Goal: Task Accomplishment & Management: Complete application form

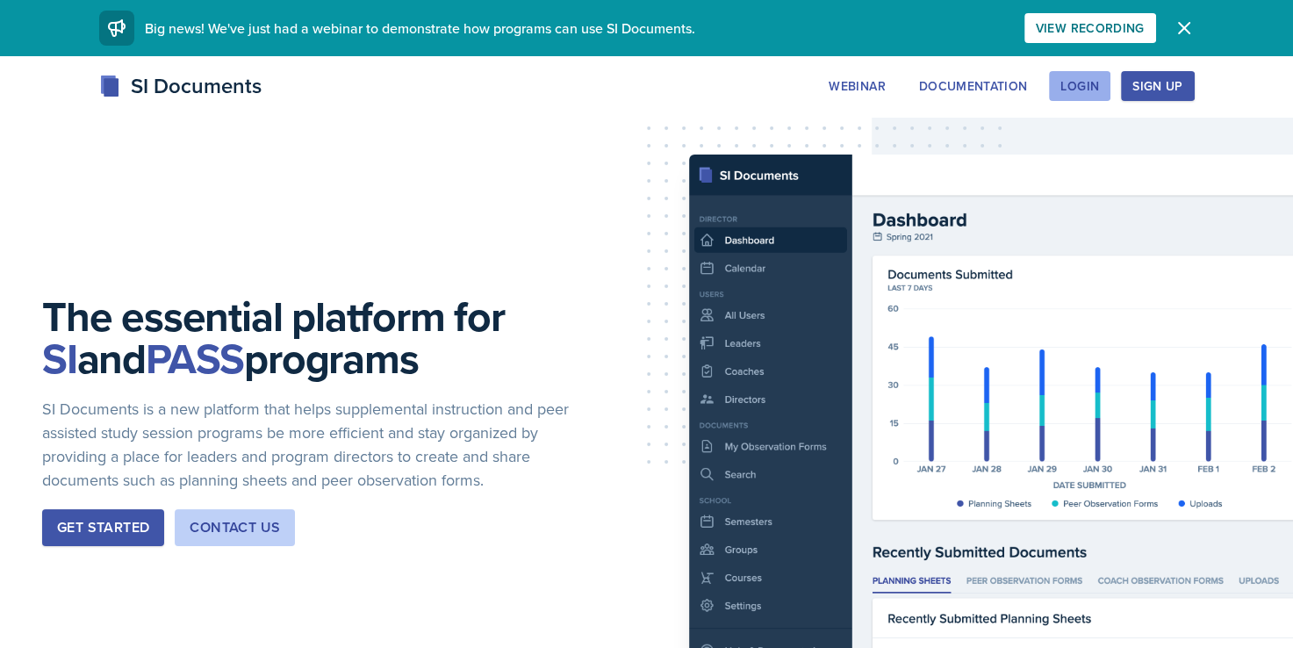
click at [1091, 93] on div "Login" at bounding box center [1080, 86] width 39 height 14
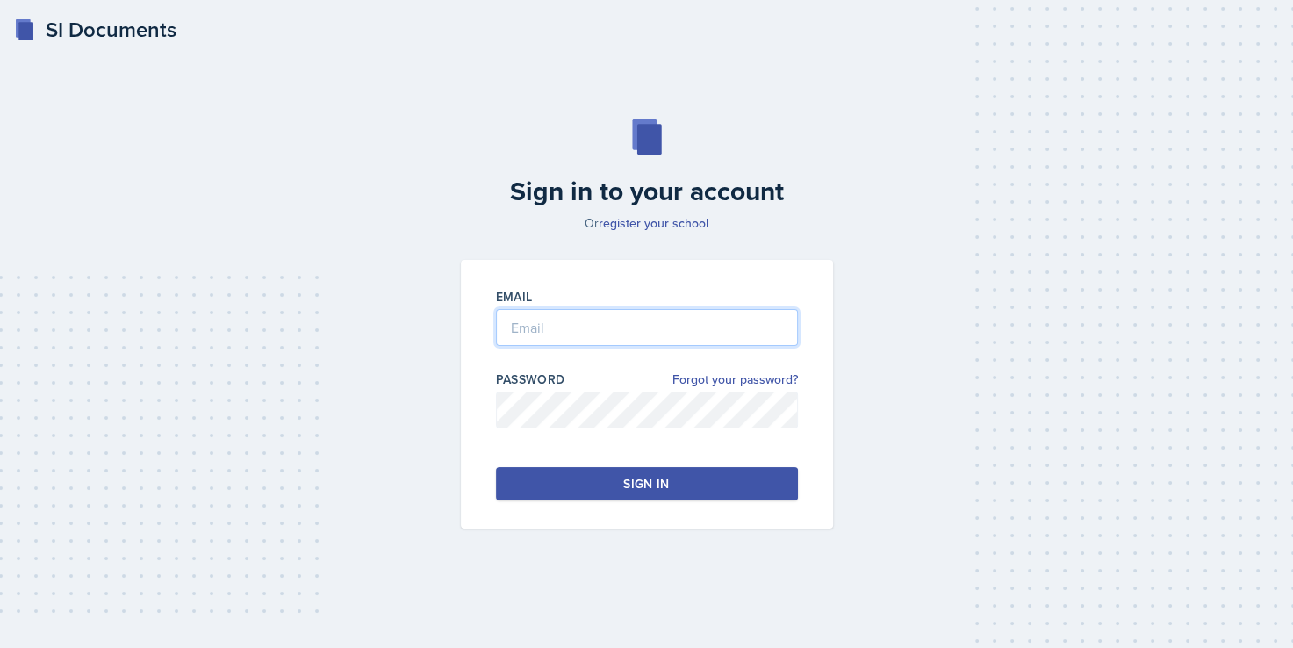
type input "[EMAIL_ADDRESS][DOMAIN_NAME]"
click at [633, 491] on div "Sign in" at bounding box center [646, 484] width 46 height 18
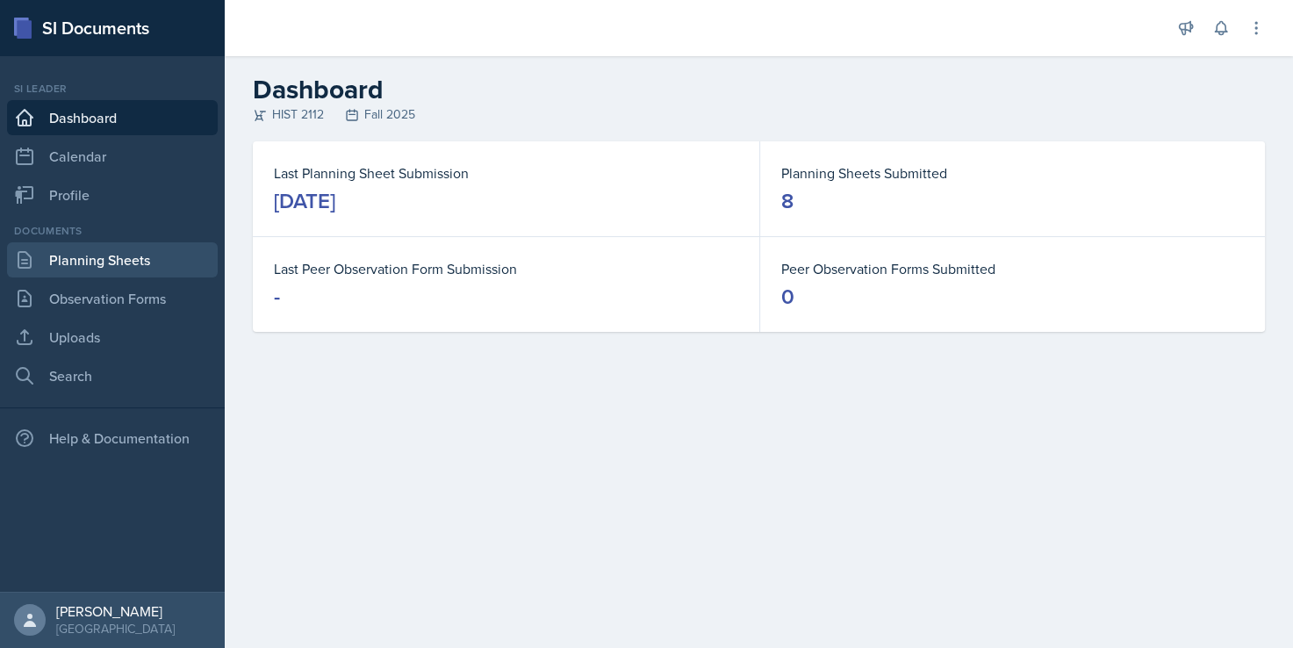
click at [89, 258] on link "Planning Sheets" at bounding box center [112, 259] width 211 height 35
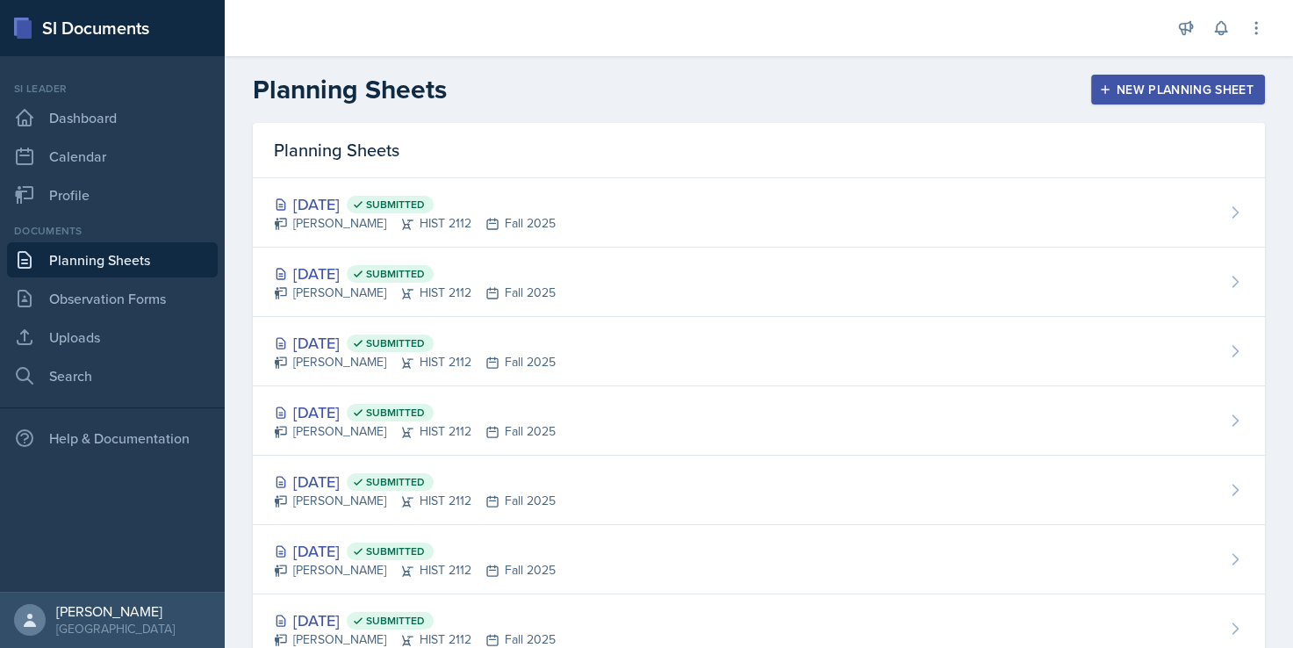
click at [1123, 84] on div "New Planning Sheet" at bounding box center [1178, 90] width 151 height 14
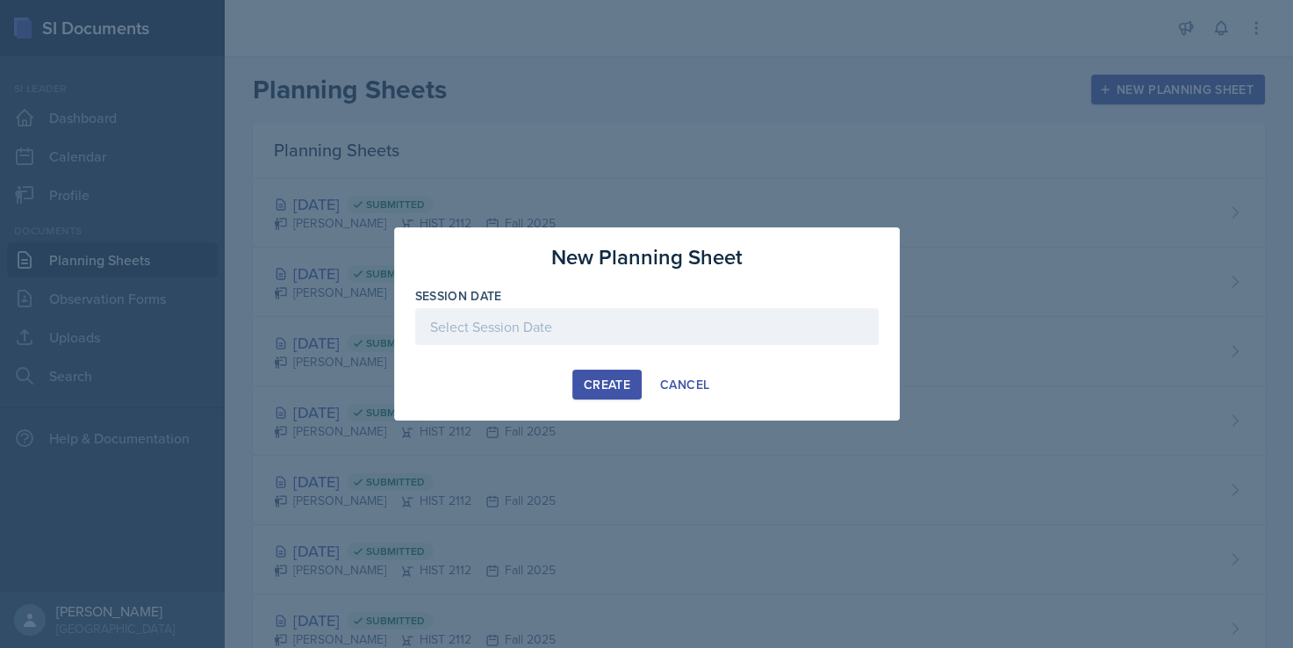
click at [632, 321] on div at bounding box center [647, 326] width 464 height 37
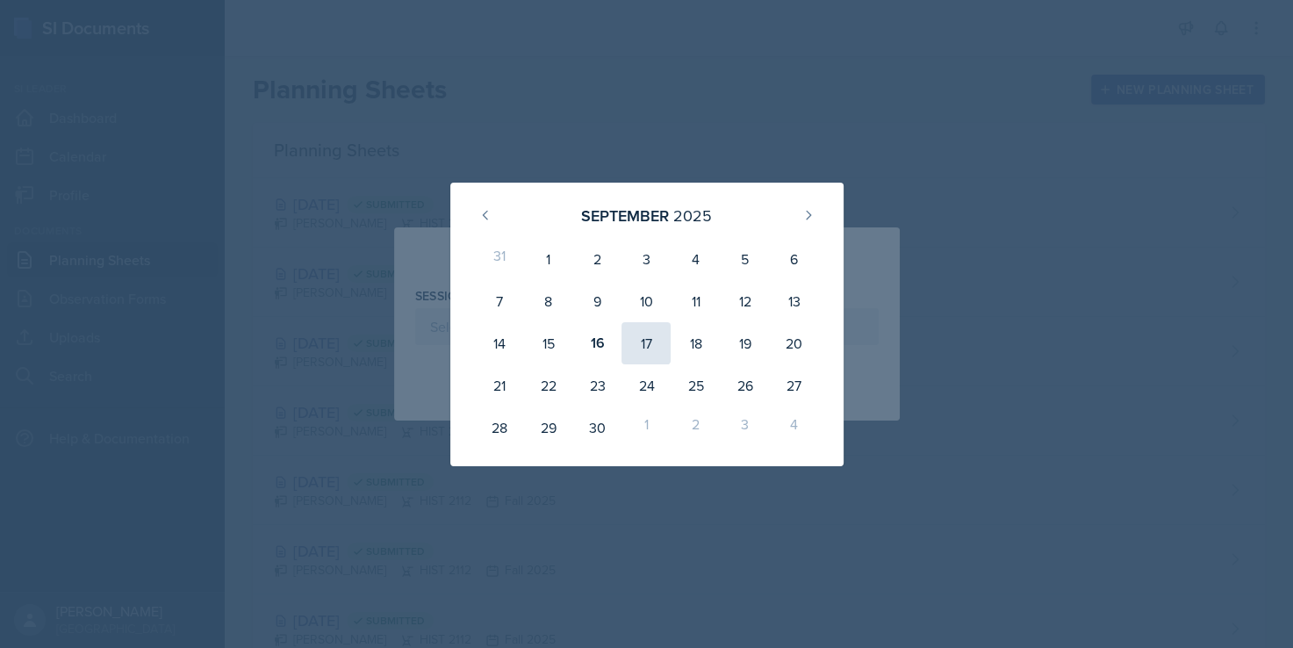
click at [642, 349] on div "17" at bounding box center [646, 343] width 49 height 42
type input "[DATE]"
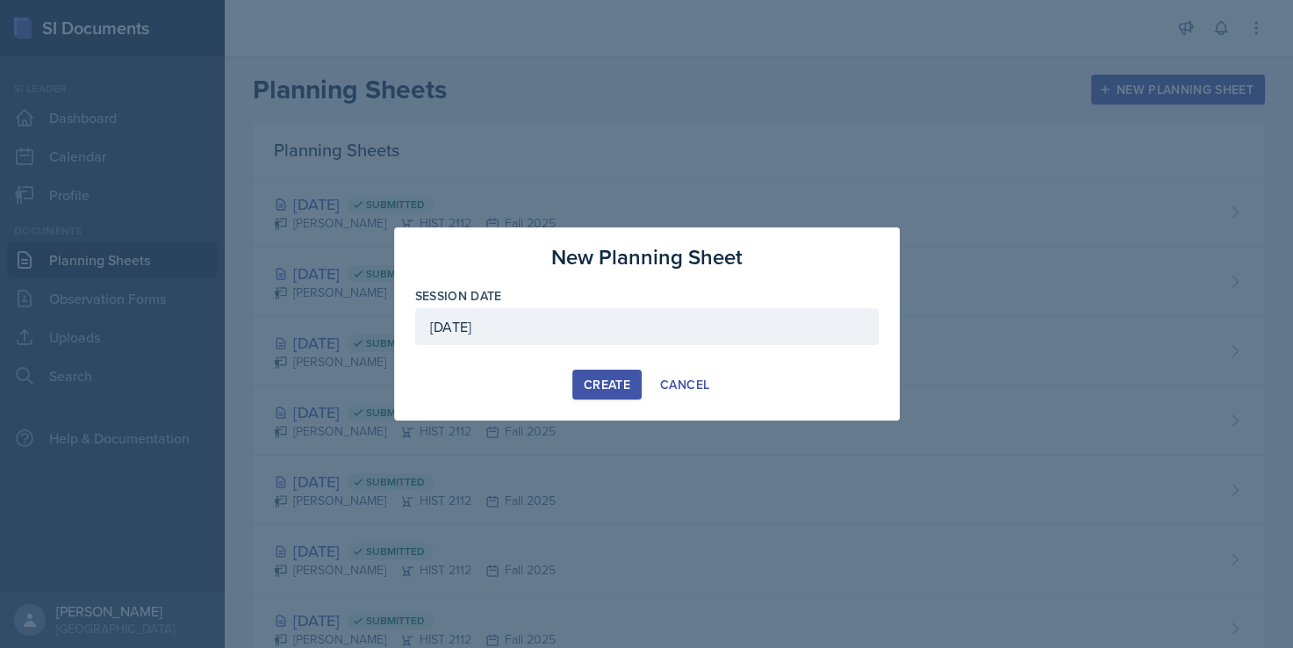
click at [593, 383] on div "Create" at bounding box center [607, 385] width 47 height 14
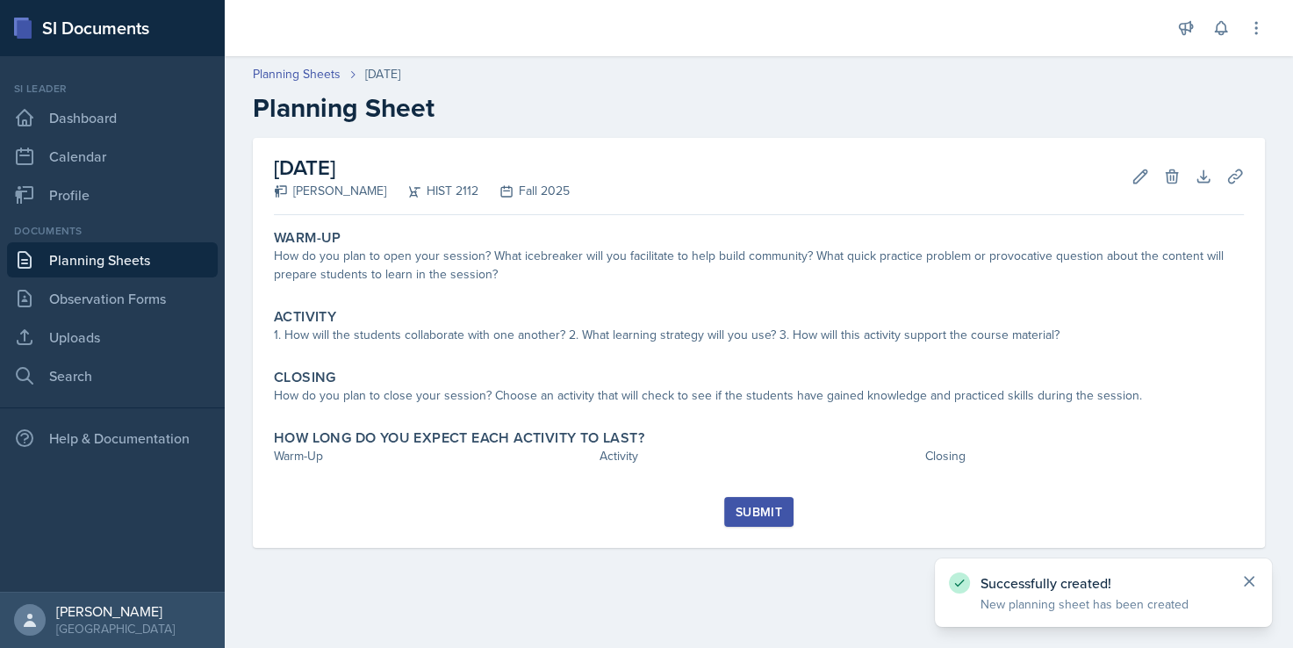
click at [1252, 585] on icon at bounding box center [1249, 581] width 9 height 9
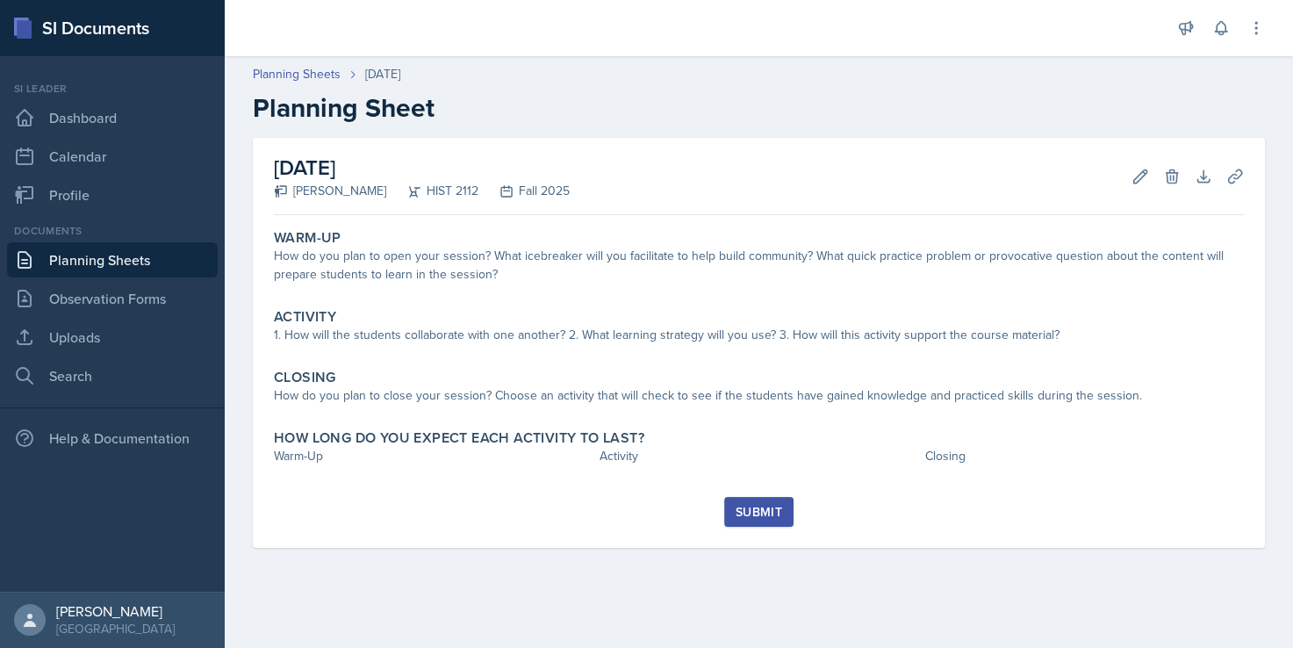
click at [1091, 593] on main "Planning Sheets [DATE] Planning Sheet [DATE] [PERSON_NAME] HIST 2112 Fall 2025 …" at bounding box center [759, 352] width 1069 height 592
click at [952, 123] on h2 "Planning Sheet" at bounding box center [759, 108] width 1012 height 32
click at [987, 104] on h2 "Planning Sheet" at bounding box center [759, 108] width 1012 height 32
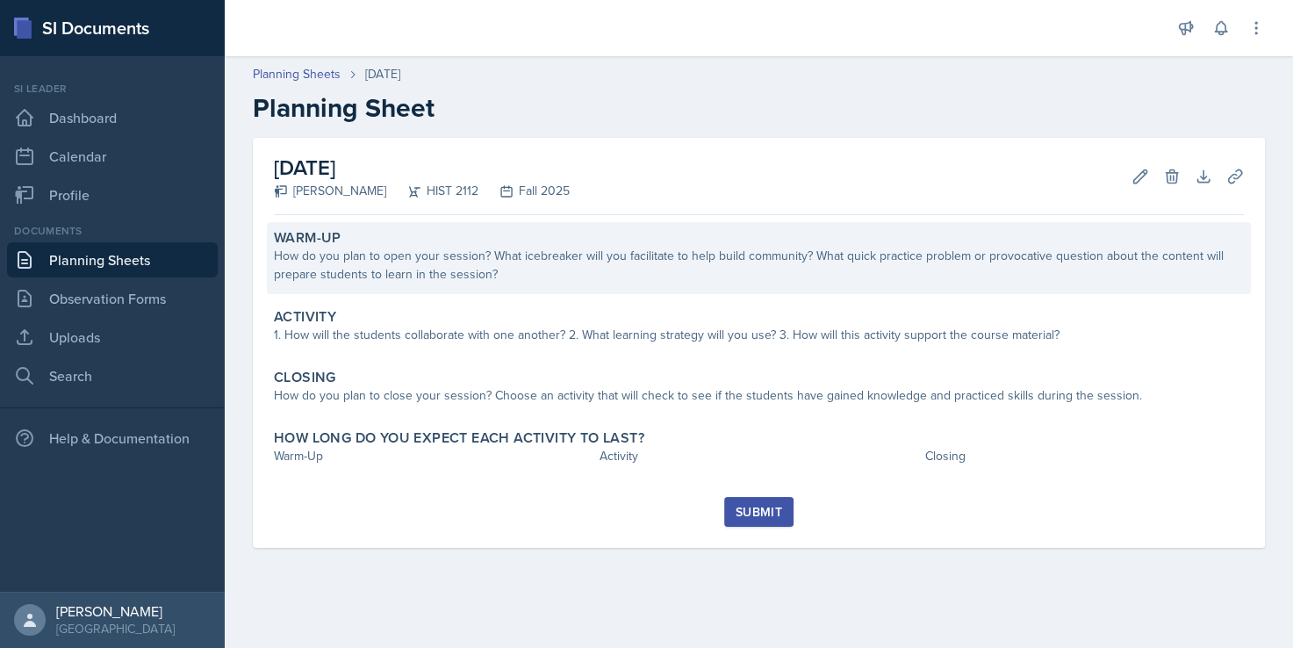
click at [441, 248] on div "How do you plan to open your session? What icebreaker will you facilitate to he…" at bounding box center [759, 265] width 970 height 37
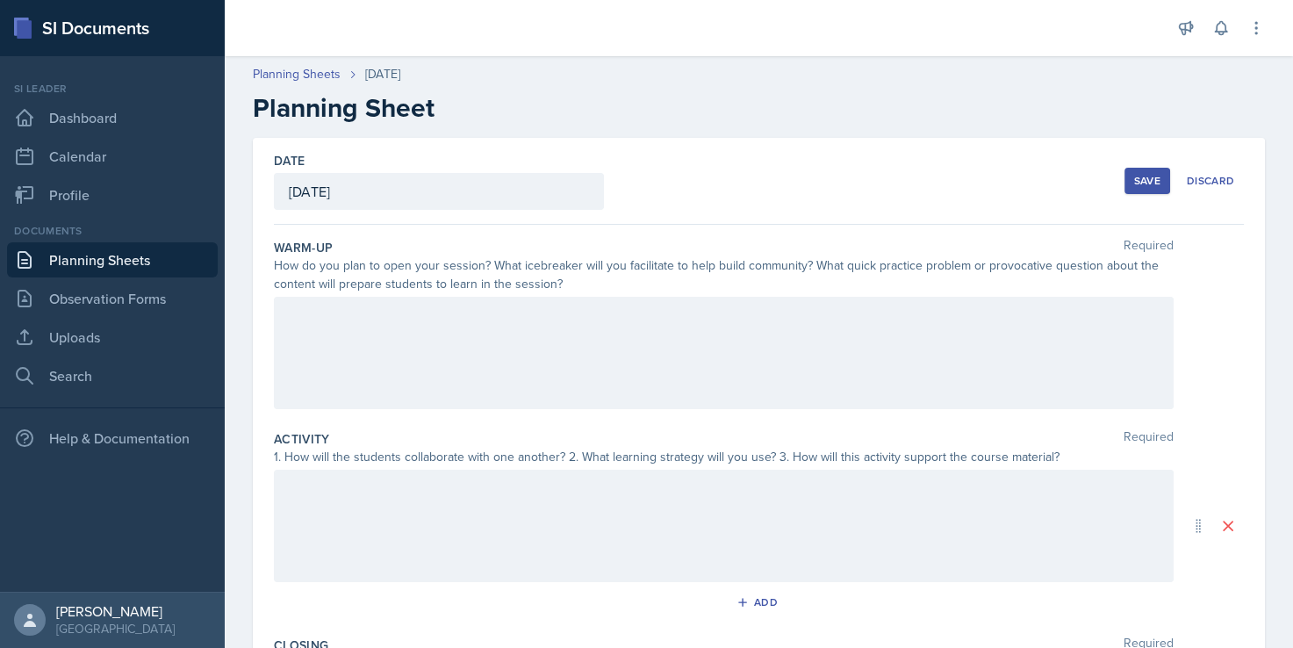
click at [429, 333] on div at bounding box center [724, 353] width 900 height 112
click at [388, 361] on p at bounding box center [724, 366] width 870 height 21
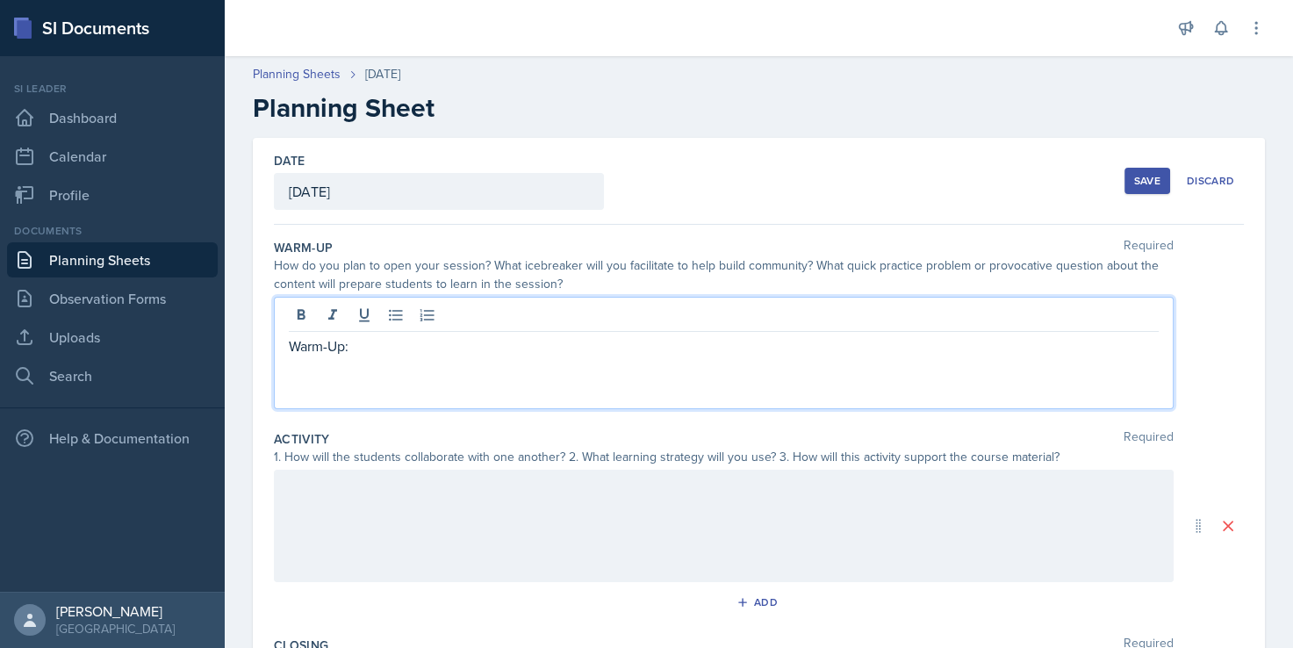
click at [384, 354] on p "Warm-Up:" at bounding box center [724, 345] width 870 height 21
click at [351, 373] on p at bounding box center [724, 366] width 870 height 21
click at [762, 366] on p "Students will start at a KWL chart and begin with the K based off of" at bounding box center [724, 366] width 870 height 21
click at [746, 366] on p "Students will start at a KWL chart and begin with the K based off of" at bounding box center [724, 366] width 870 height 21
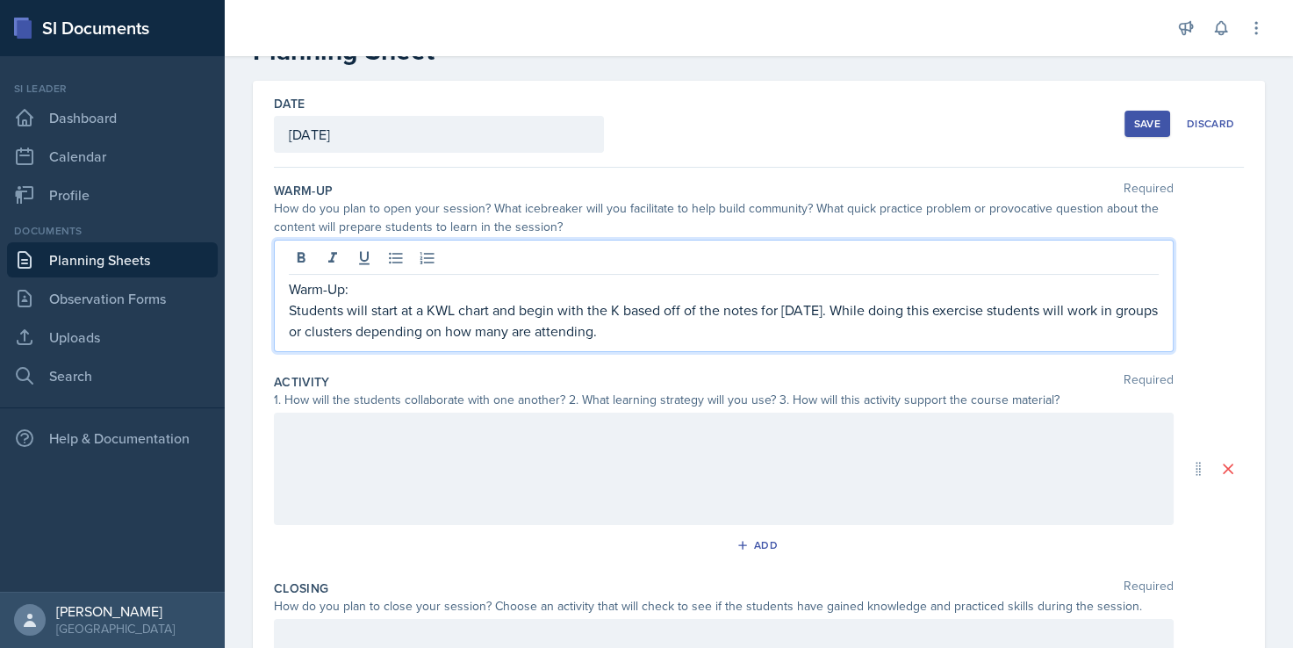
scroll to position [176, 0]
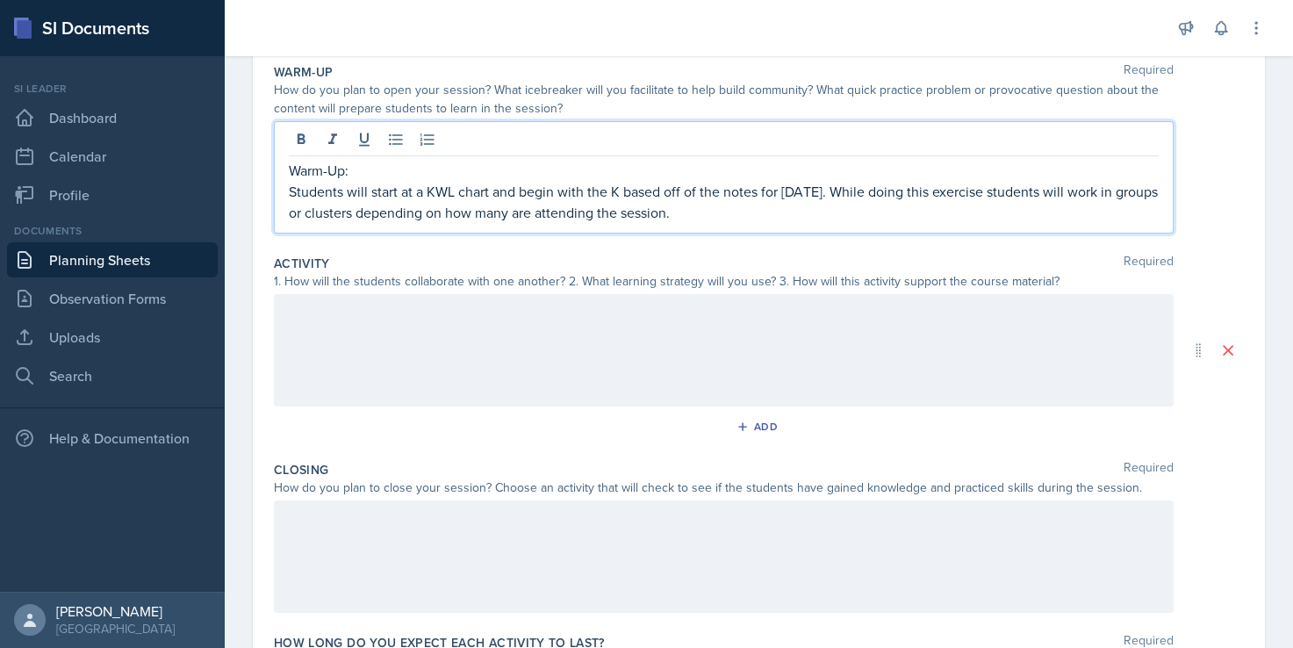
click at [678, 340] on div at bounding box center [724, 350] width 900 height 112
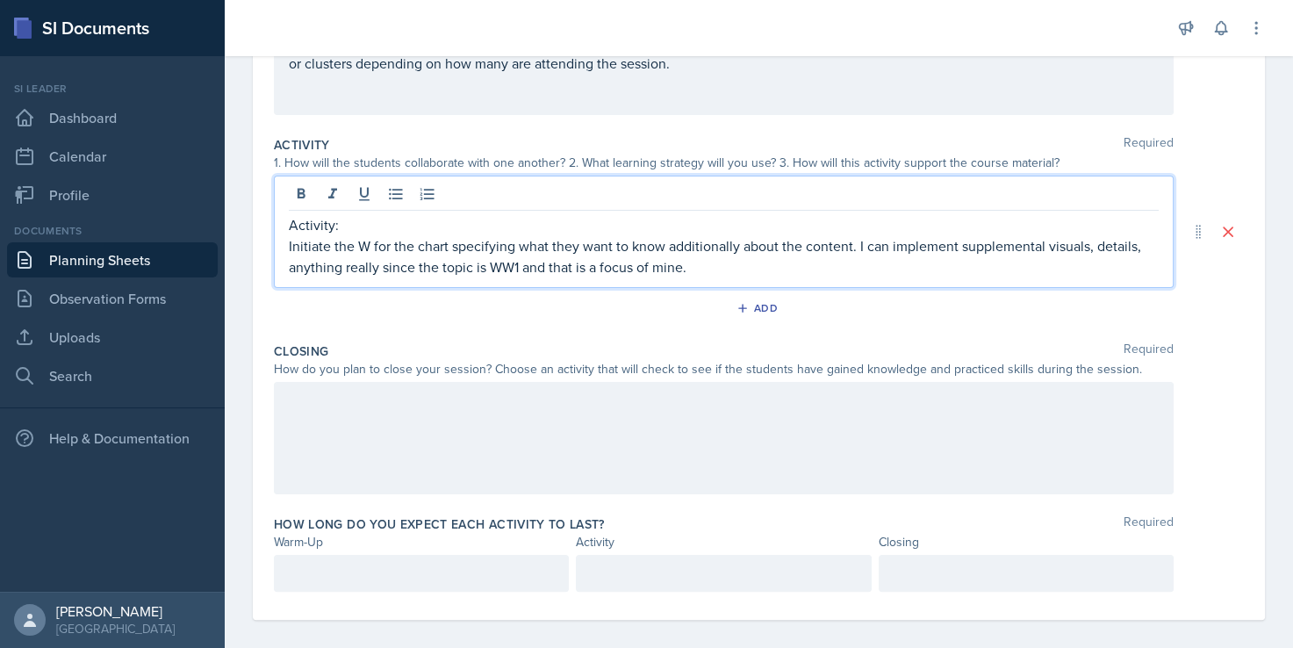
click at [510, 434] on div at bounding box center [724, 438] width 900 height 112
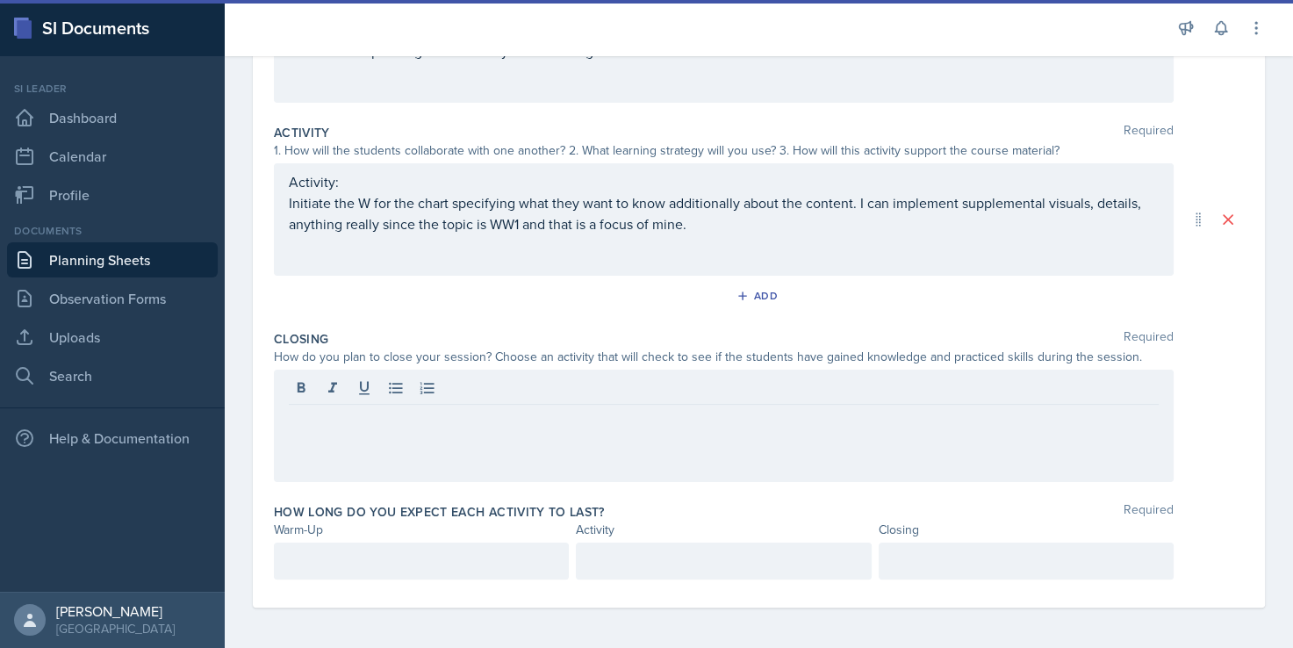
click at [448, 435] on div at bounding box center [724, 426] width 900 height 112
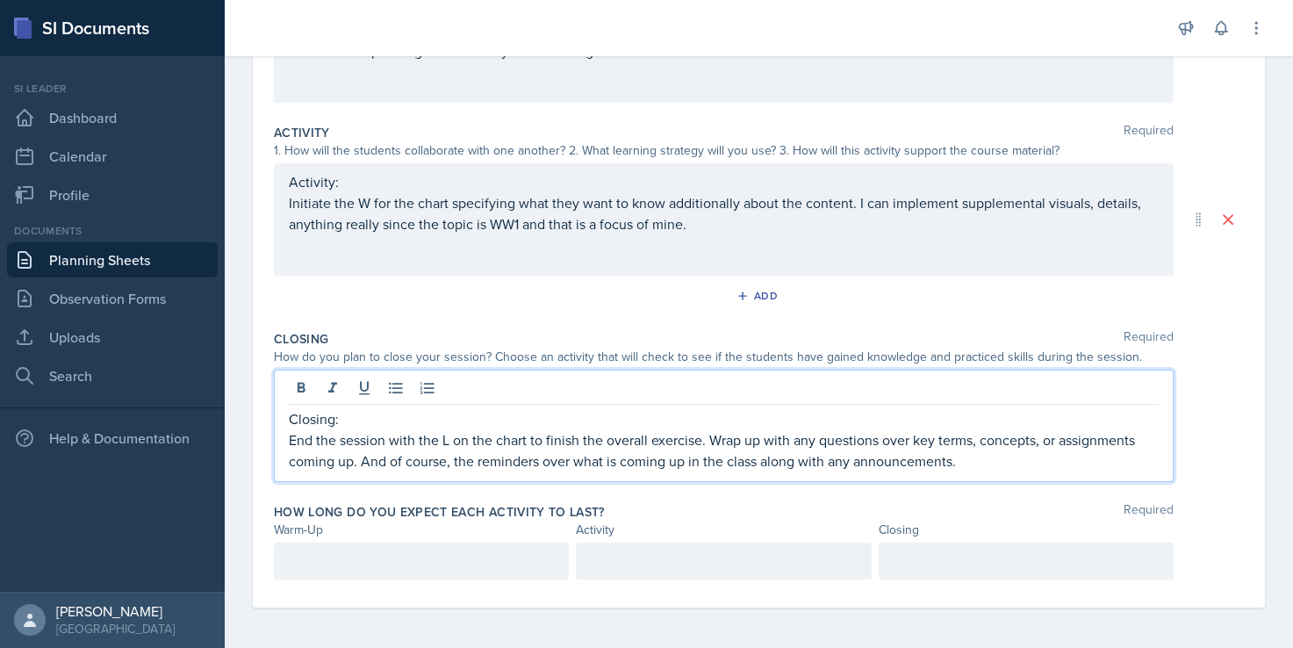
click at [994, 450] on p "End the session with the L on the chart to finish the overall exercise. Wrap up…" at bounding box center [724, 450] width 870 height 42
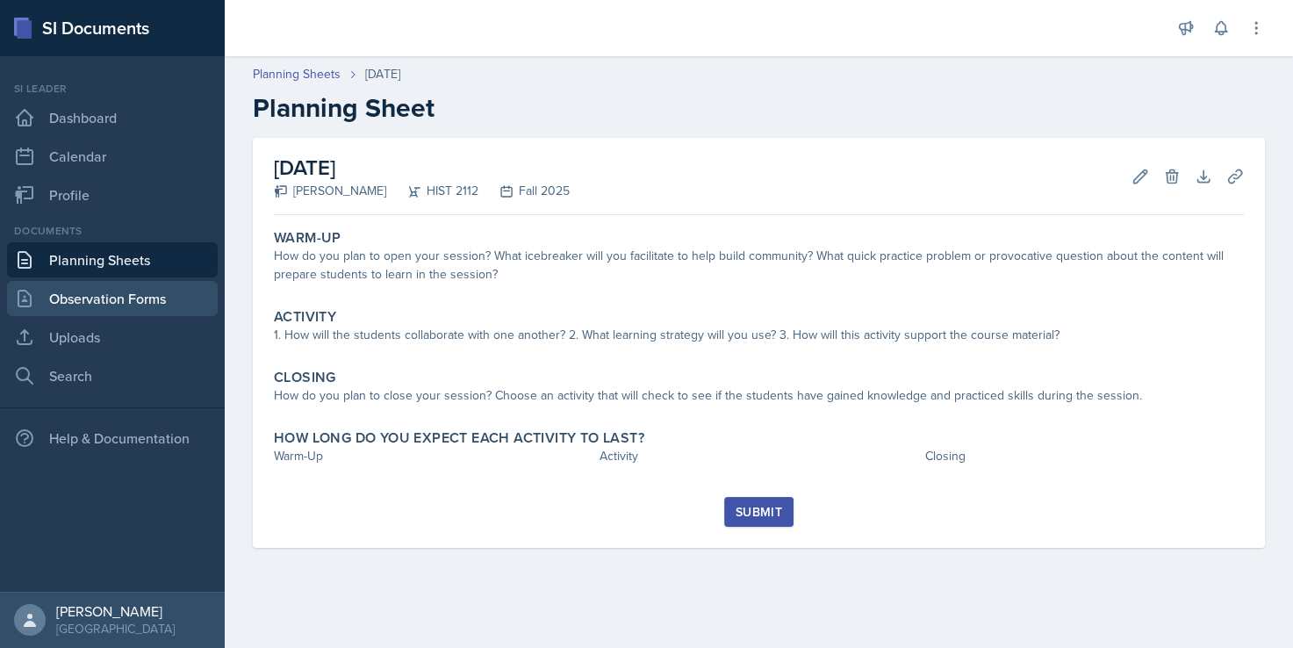
click at [98, 293] on link "Observation Forms" at bounding box center [112, 298] width 211 height 35
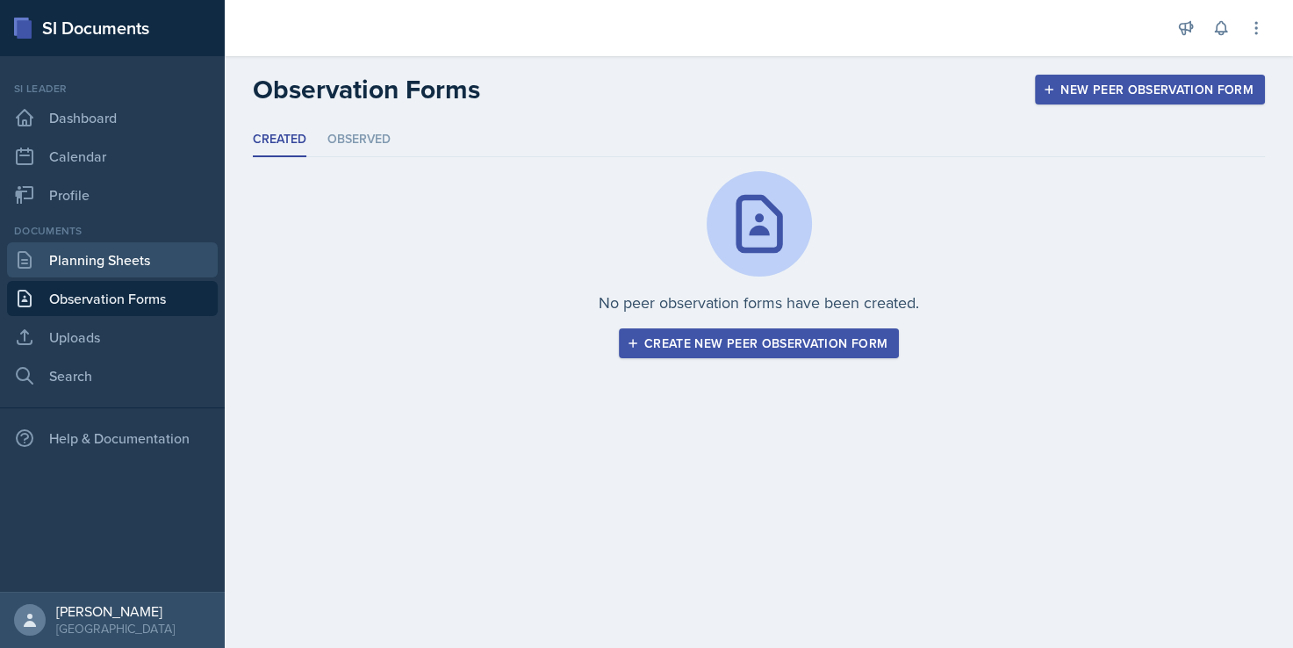
click at [148, 265] on link "Planning Sheets" at bounding box center [112, 259] width 211 height 35
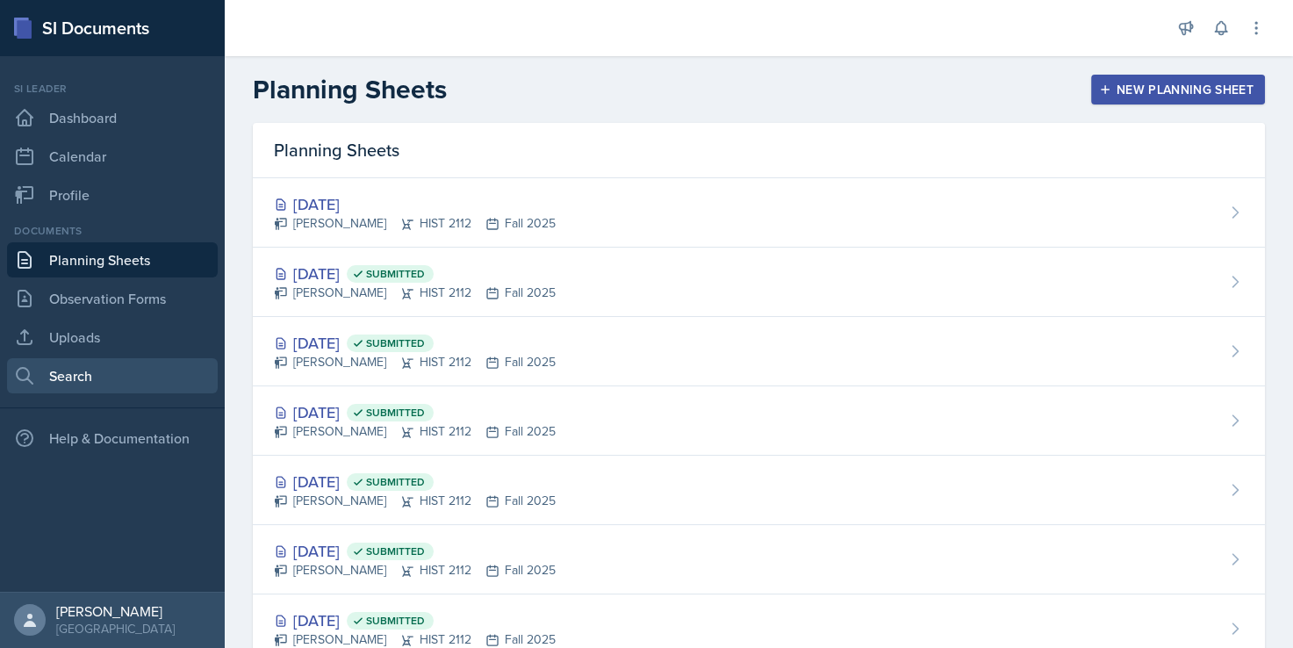
click at [155, 374] on link "Search" at bounding box center [112, 375] width 211 height 35
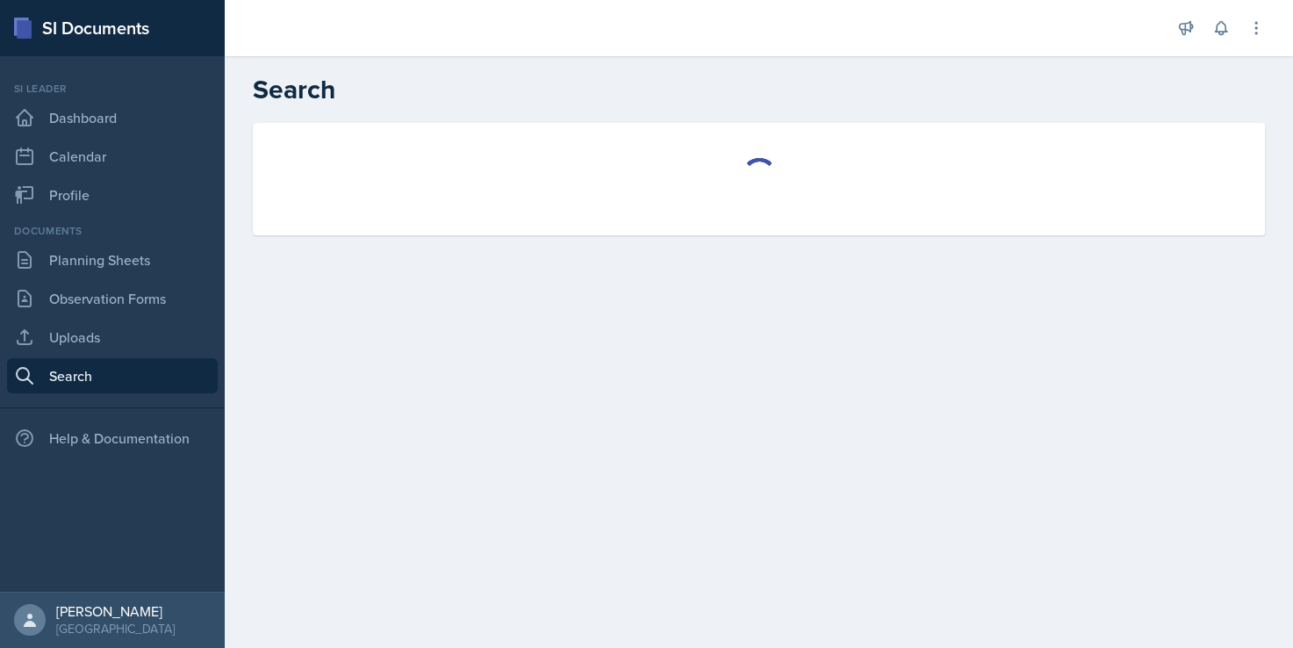
select select "all"
select select "1"
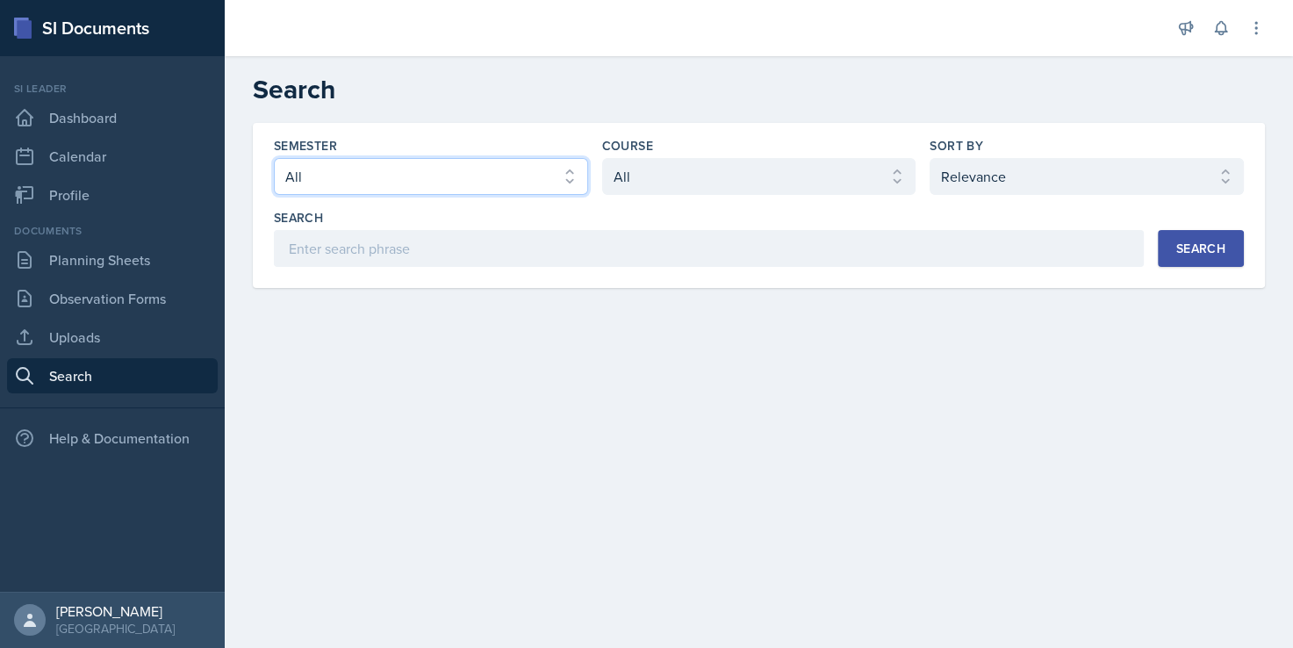
click at [464, 179] on select "Select semester All Fall 2025 Summer 2025 Spring 2025 Fall 2024 Summer 2024 Spr…" at bounding box center [431, 176] width 314 height 37
select select "2bed604d-1099-4043-b1bc-2365e8740244"
click at [274, 158] on select "Select semester All Fall 2025 Summer 2025 Spring 2025 Fall 2024 Summer 2024 Spr…" at bounding box center [431, 176] width 314 height 37
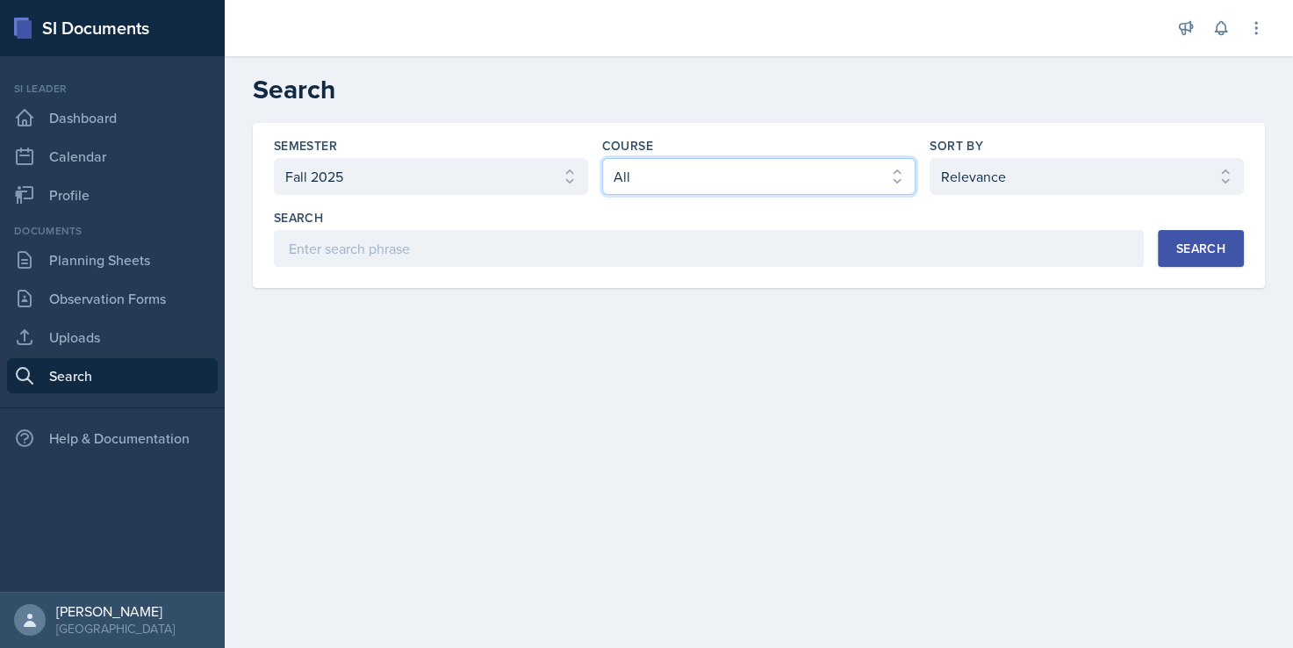
click at [643, 192] on select "Select course All ACCT 2101 ACCT 2102 ACCT 4050 ANTH 1102 ANTH 3301 ARCH 1000 A…" at bounding box center [759, 176] width 314 height 37
select select "e03f2d5a-f3a5-4e0e-9167-550ff5b2876a"
click at [602, 158] on select "Select course All ACCT 2101 ACCT 2102 ACCT 4050 ANTH 1102 ANTH 3301 ARCH 1000 A…" at bounding box center [759, 176] width 314 height 37
click at [1181, 260] on button "Search" at bounding box center [1201, 248] width 86 height 37
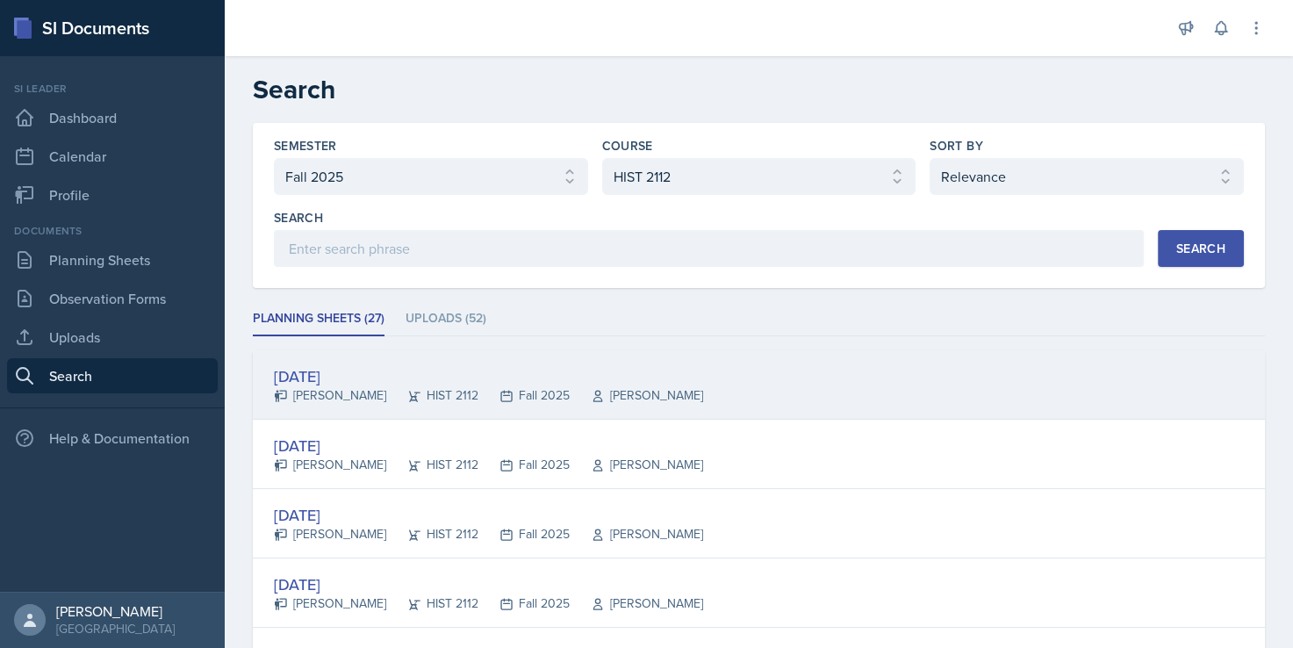
click at [370, 375] on div "[DATE]" at bounding box center [488, 376] width 429 height 24
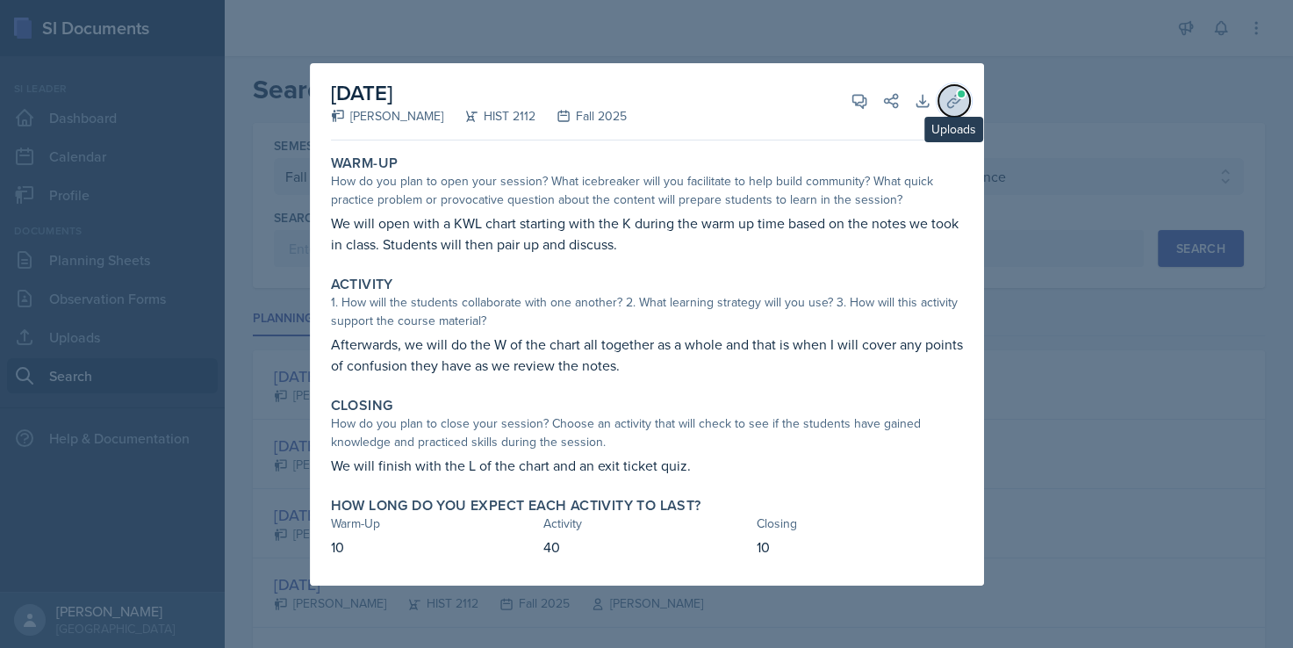
click at [952, 101] on icon at bounding box center [955, 101] width 18 height 18
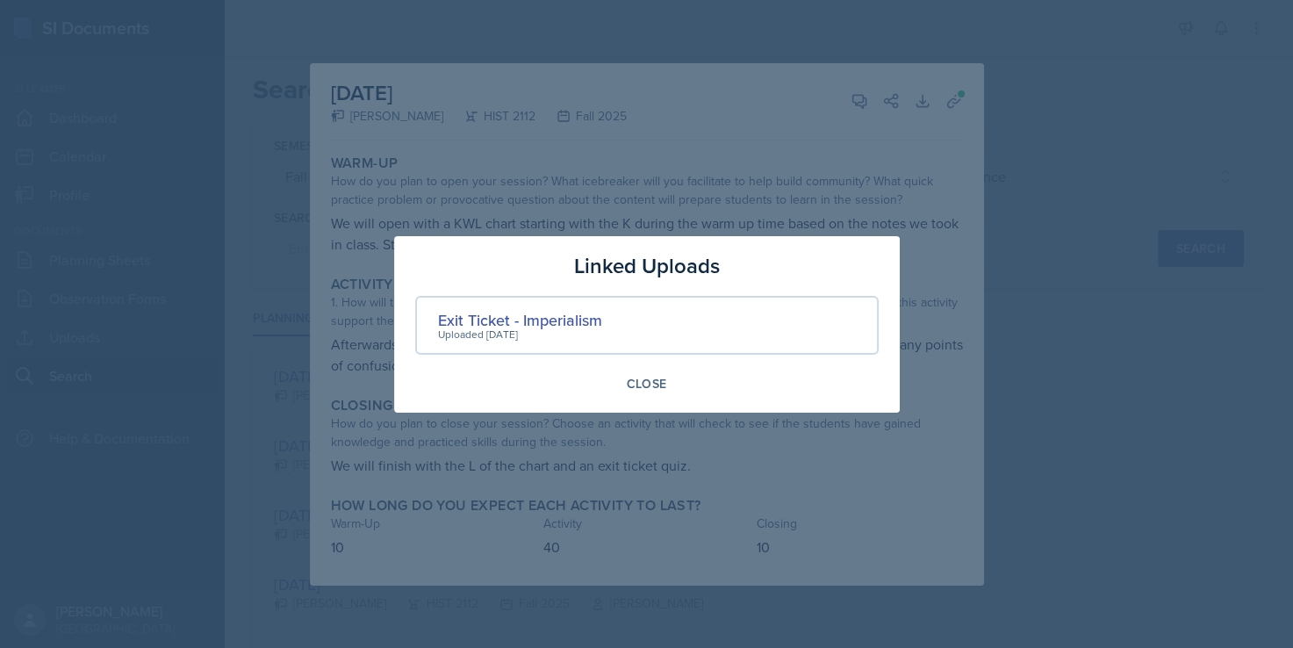
click at [839, 181] on div at bounding box center [646, 324] width 1293 height 648
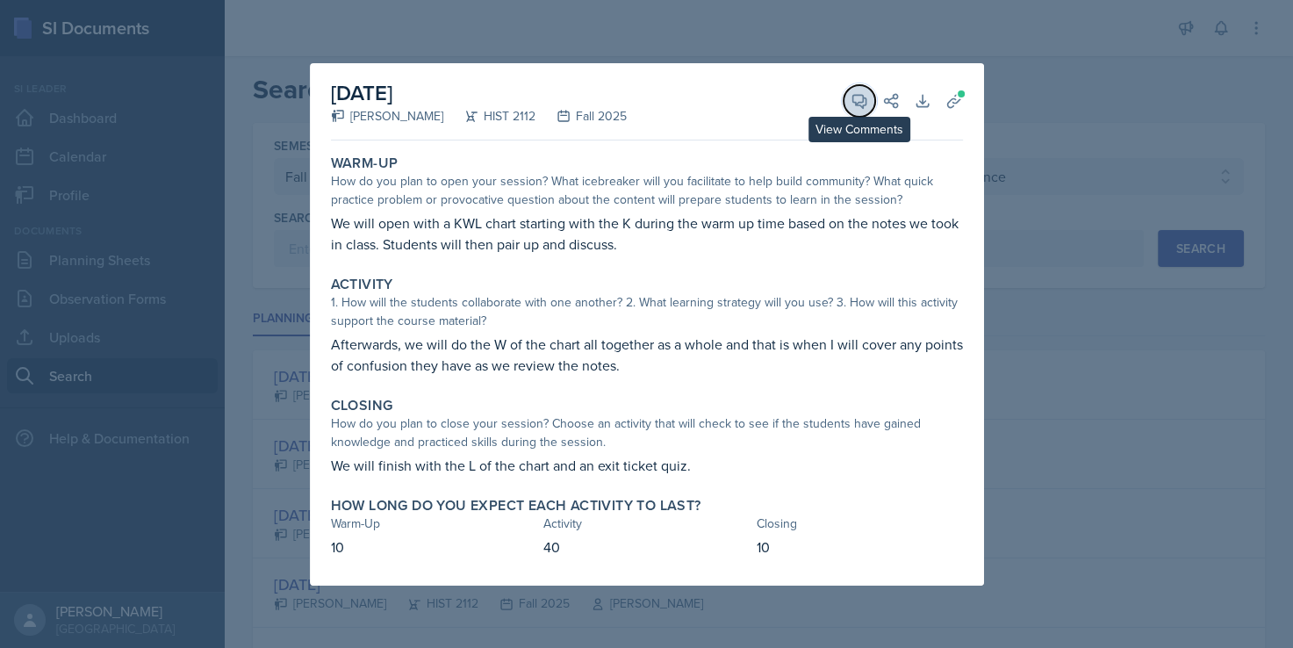
click at [864, 103] on icon at bounding box center [860, 101] width 18 height 18
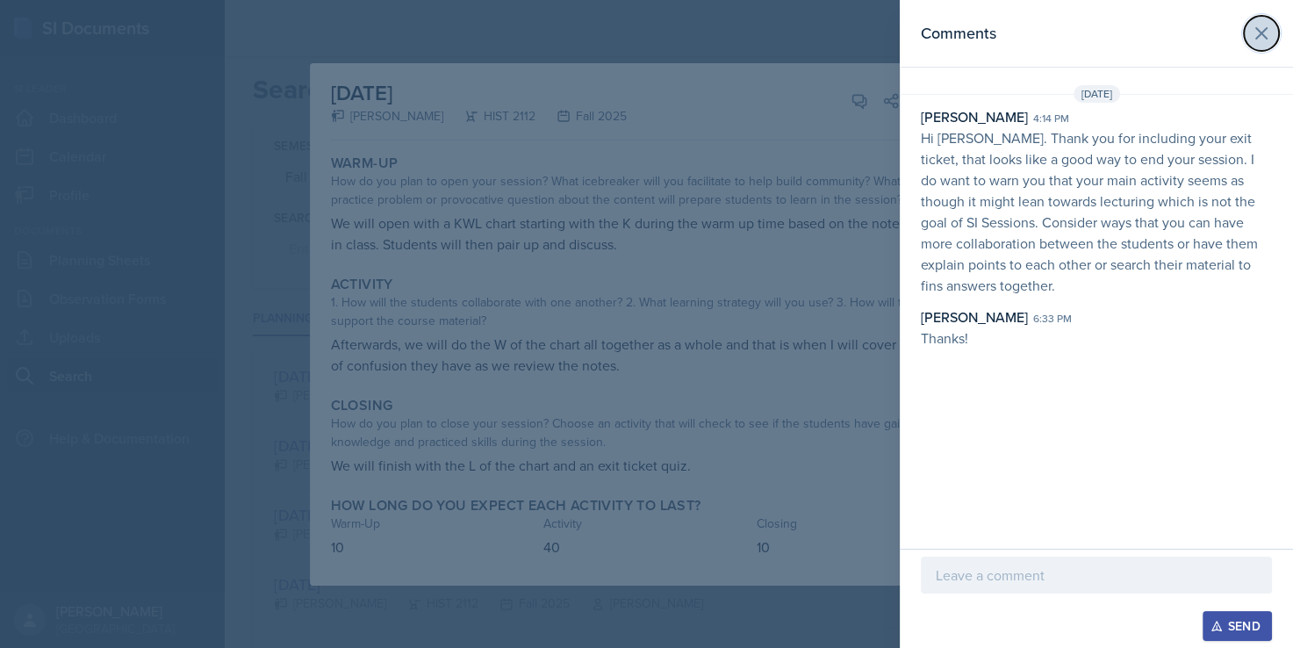
click at [1261, 30] on icon at bounding box center [1261, 33] width 21 height 21
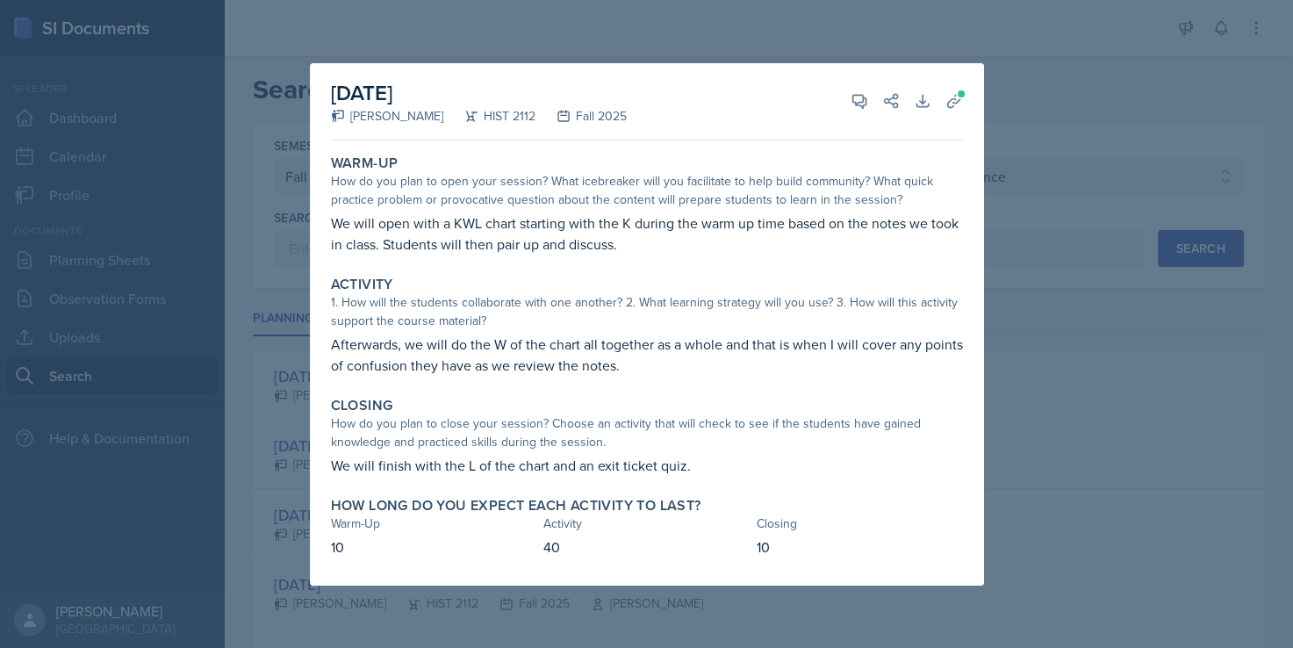
click at [1092, 413] on div at bounding box center [646, 324] width 1293 height 648
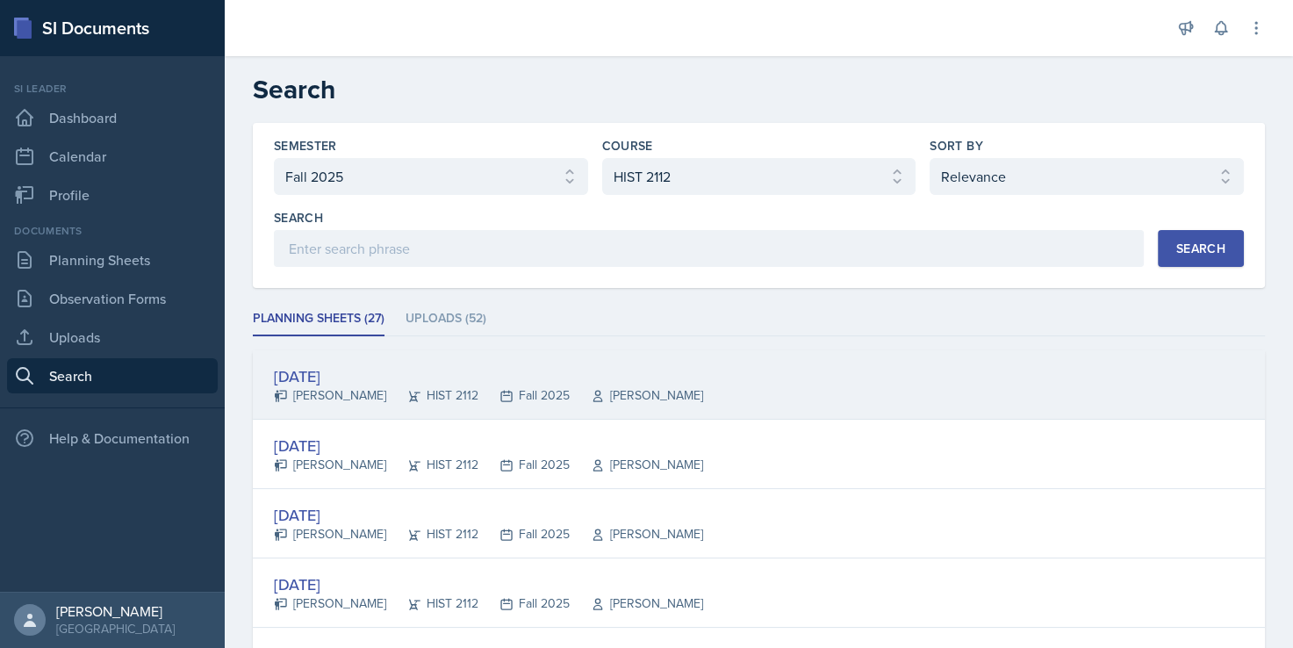
click at [355, 373] on div "[DATE]" at bounding box center [488, 376] width 429 height 24
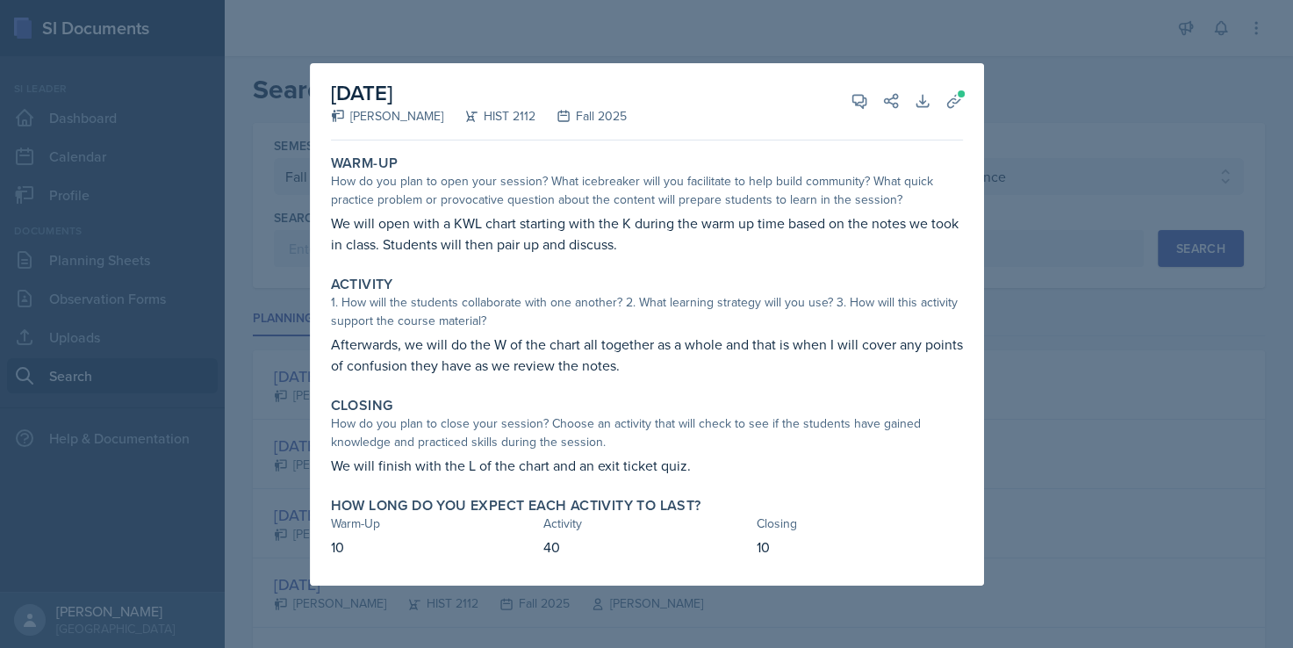
click at [1033, 386] on div at bounding box center [646, 324] width 1293 height 648
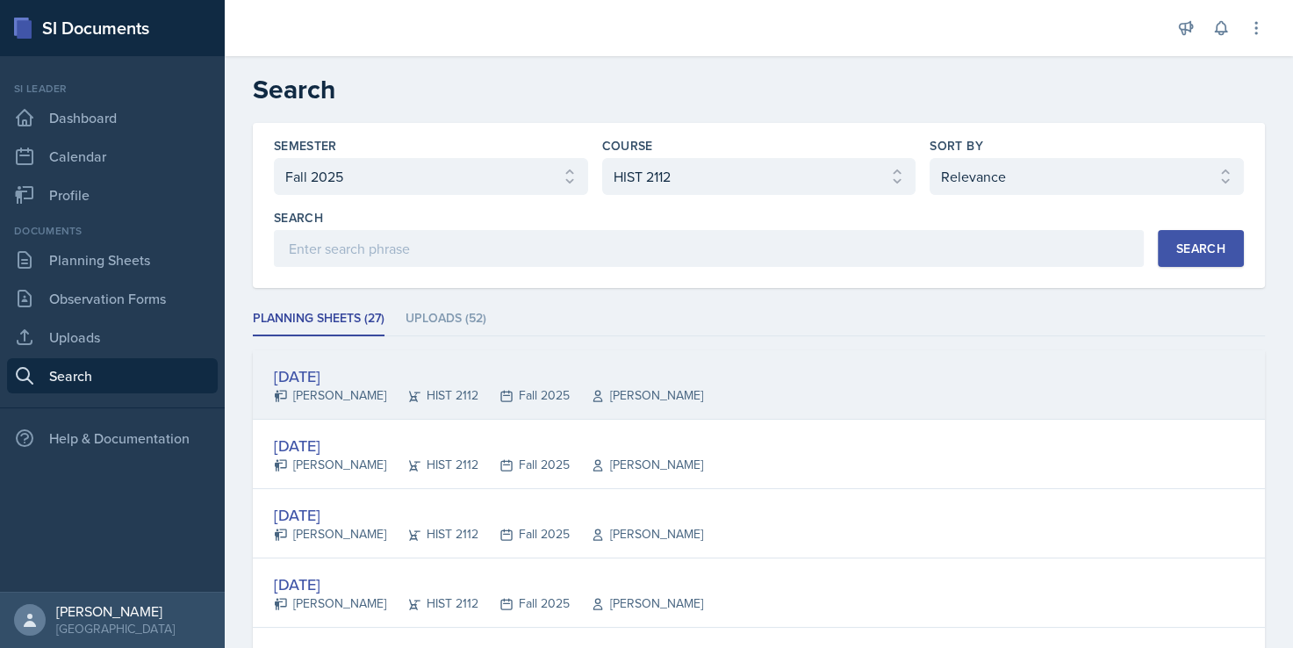
click at [356, 361] on div "Sep 17th, 2025 Tanner Deckard HIST 2112 Fall 2025 Irene Way" at bounding box center [759, 384] width 1012 height 69
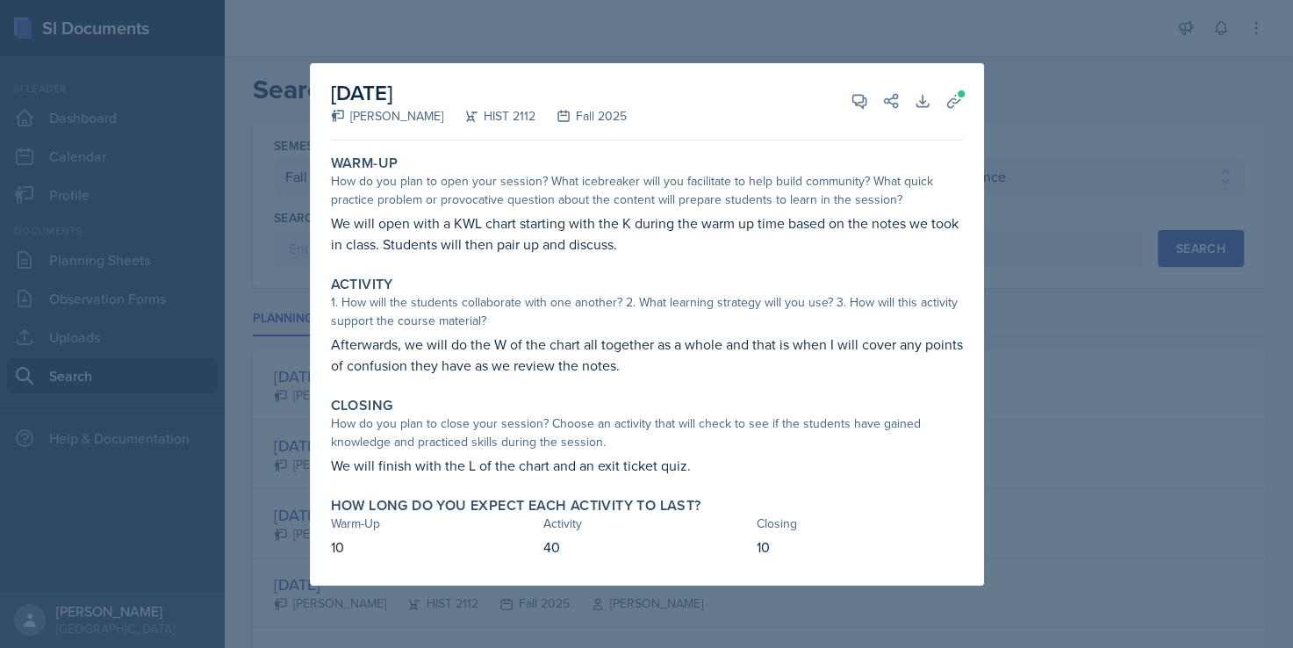
click at [1012, 349] on div at bounding box center [646, 324] width 1293 height 648
